Goal: Transaction & Acquisition: Obtain resource

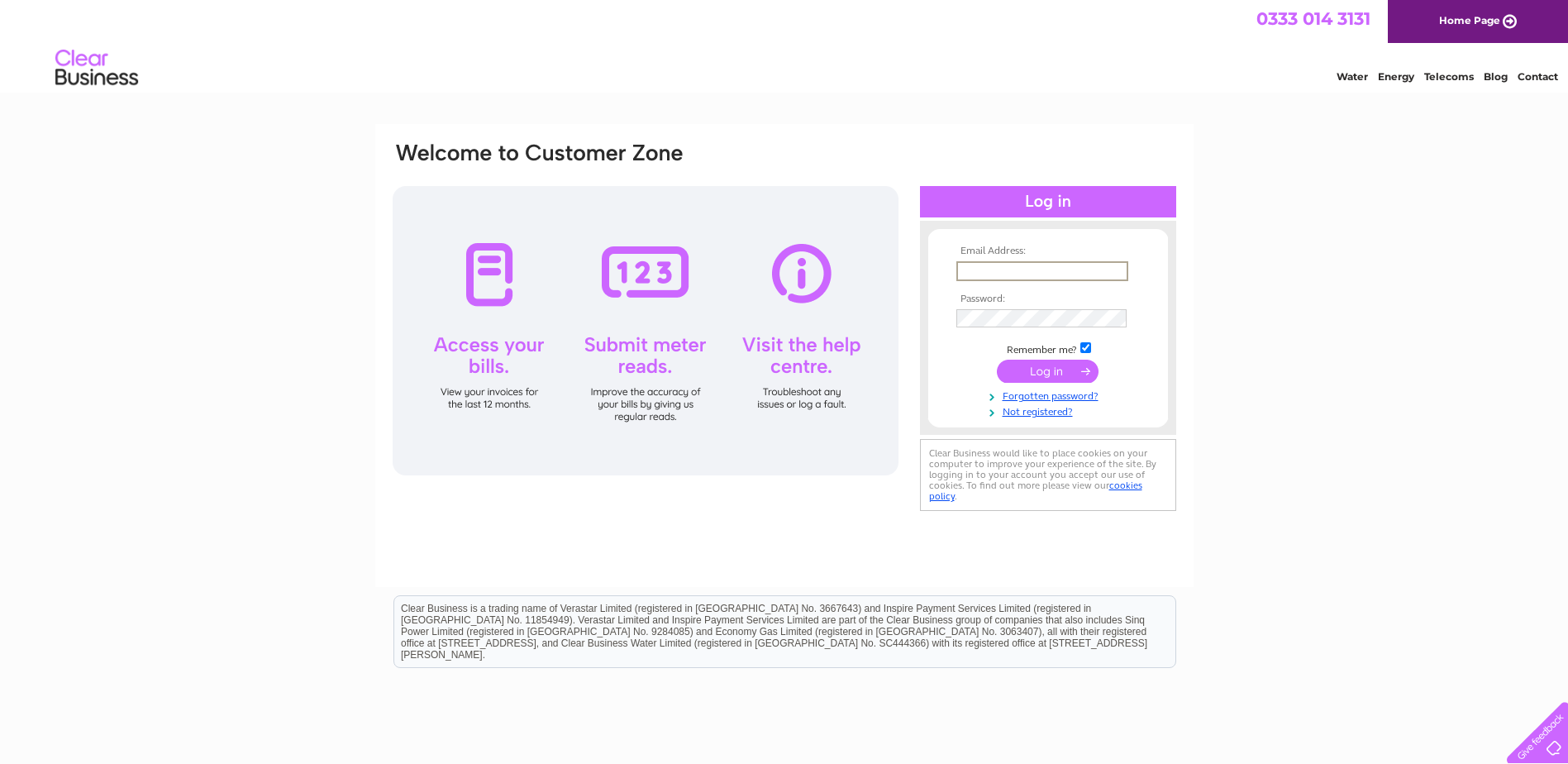
click at [1041, 269] on input "text" at bounding box center [1042, 271] width 172 height 19
type input "ukaccounts@kyowakirin.com"
click at [1027, 371] on input "submit" at bounding box center [1048, 371] width 102 height 23
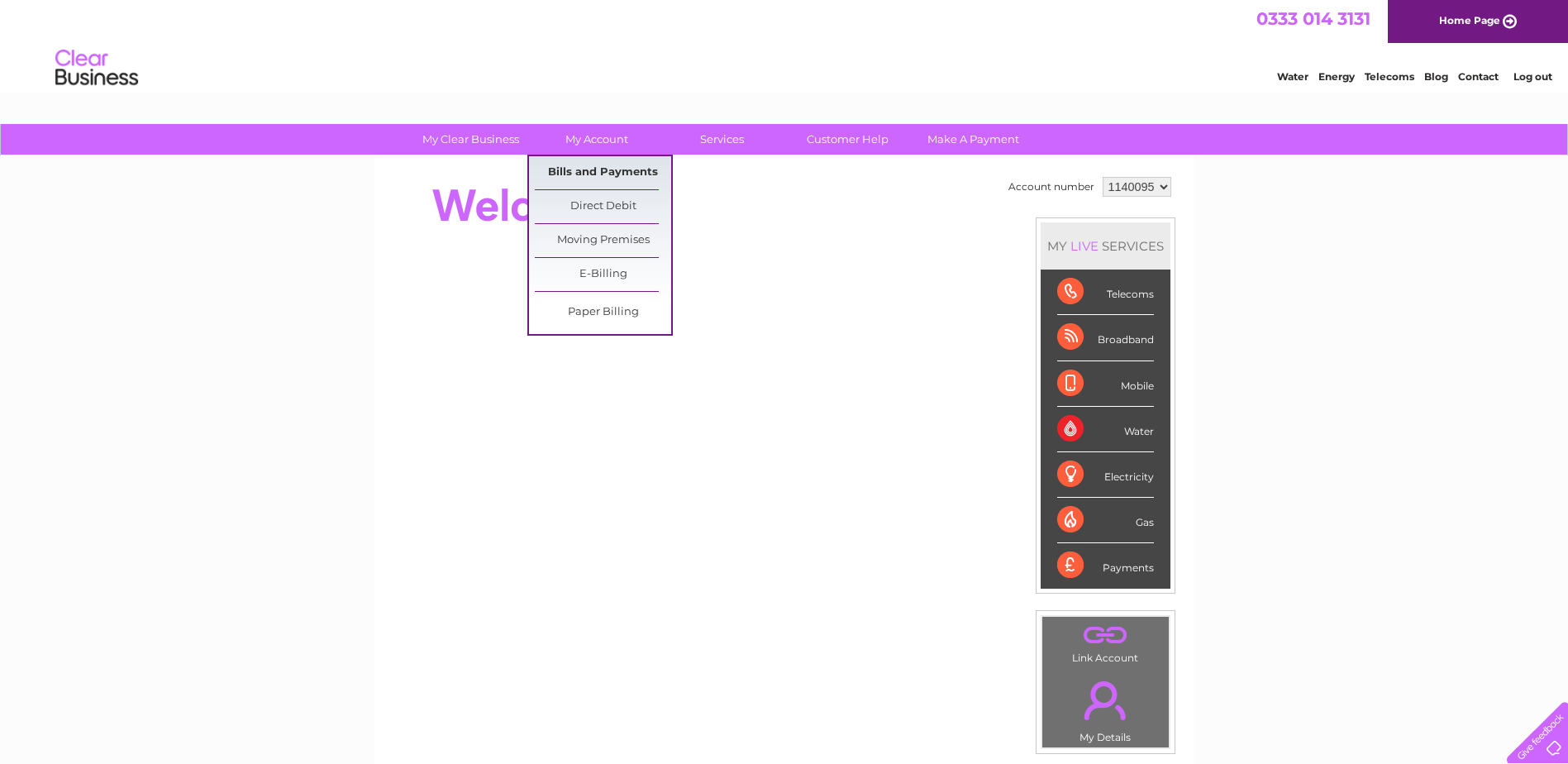
click at [604, 169] on link "Bills and Payments" at bounding box center [603, 173] width 137 height 33
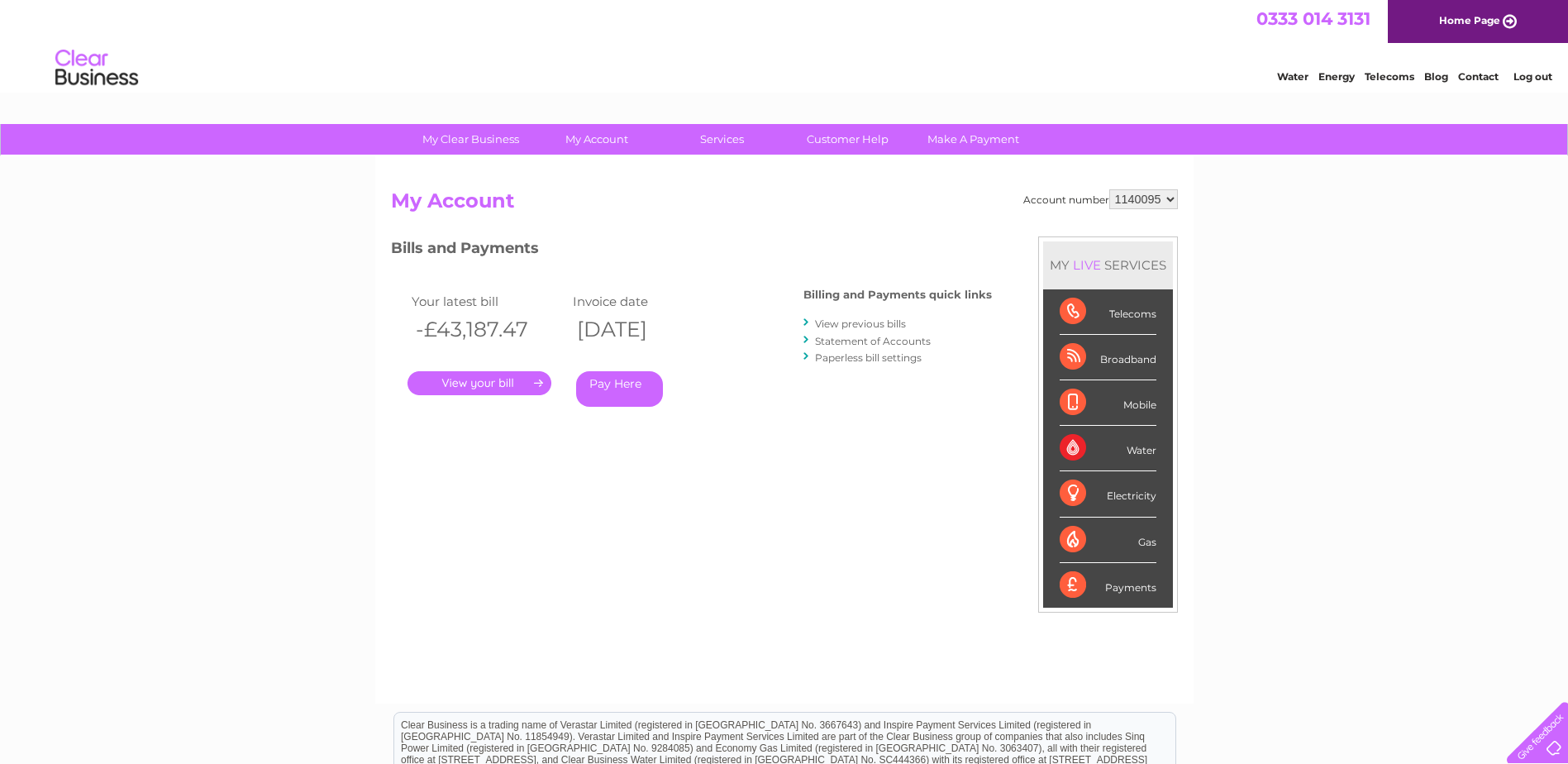
click at [495, 387] on link "." at bounding box center [480, 382] width 144 height 24
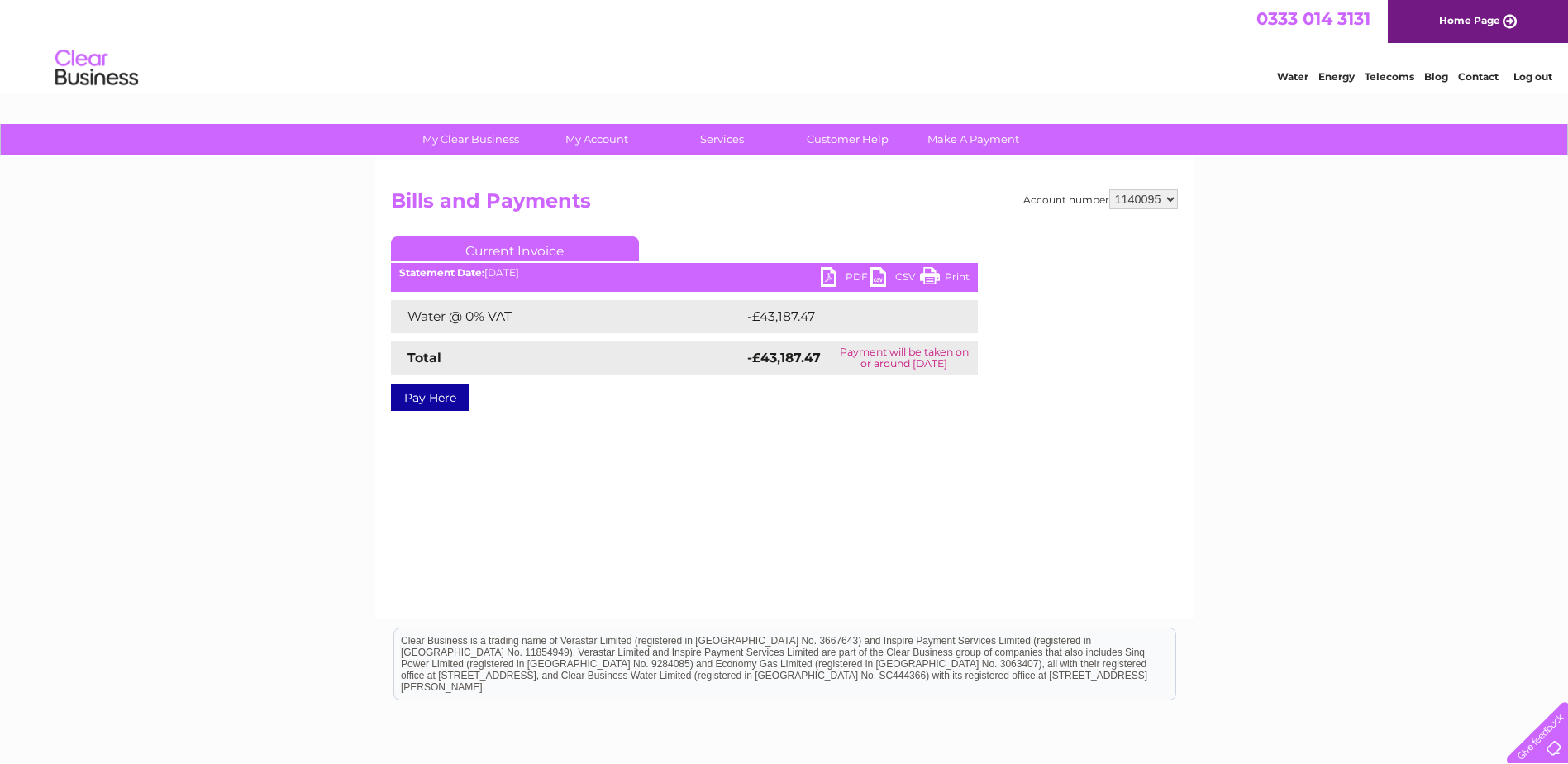
click at [827, 282] on link "PDF" at bounding box center [846, 279] width 50 height 24
